Goal: Transaction & Acquisition: Purchase product/service

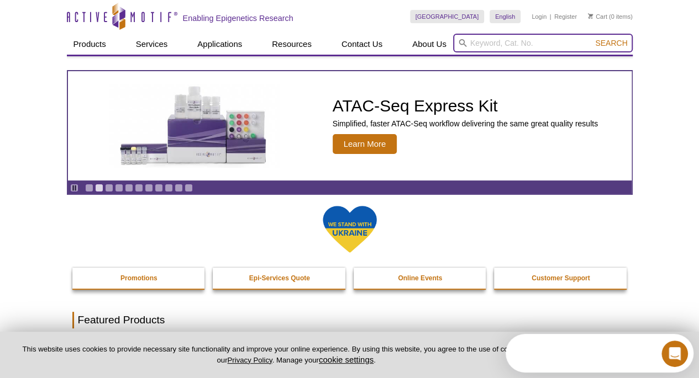
click at [477, 44] on input "search" at bounding box center [543, 43] width 180 height 19
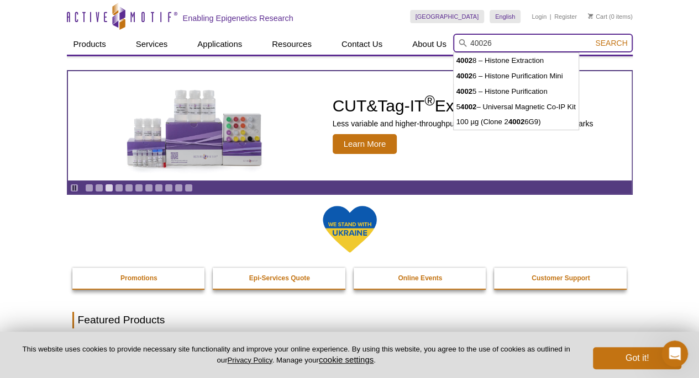
type input "40026"
click at [592, 38] on button "Search" at bounding box center [611, 43] width 39 height 10
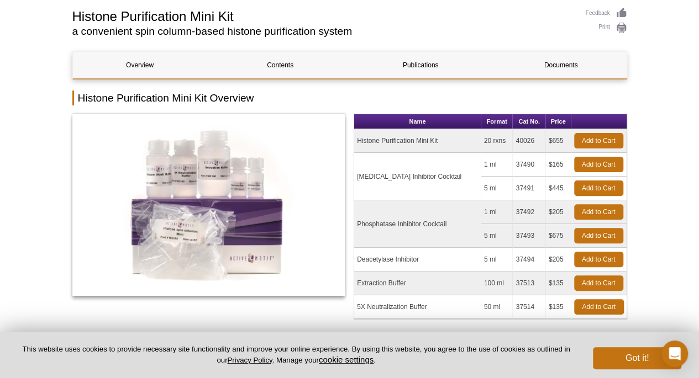
scroll to position [81, 0]
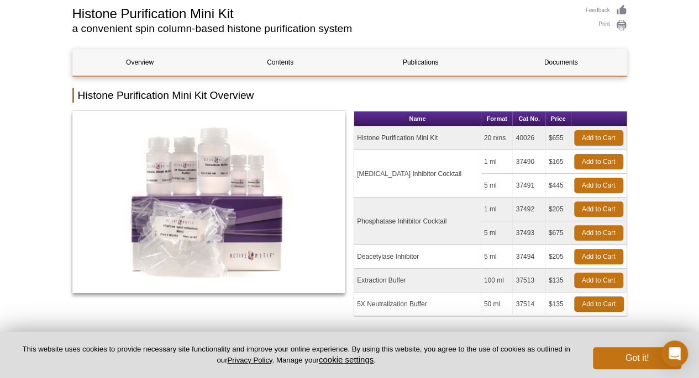
click at [491, 139] on td "20 rxns" at bounding box center [497, 139] width 32 height 24
